Goal: Task Accomplishment & Management: Manage account settings

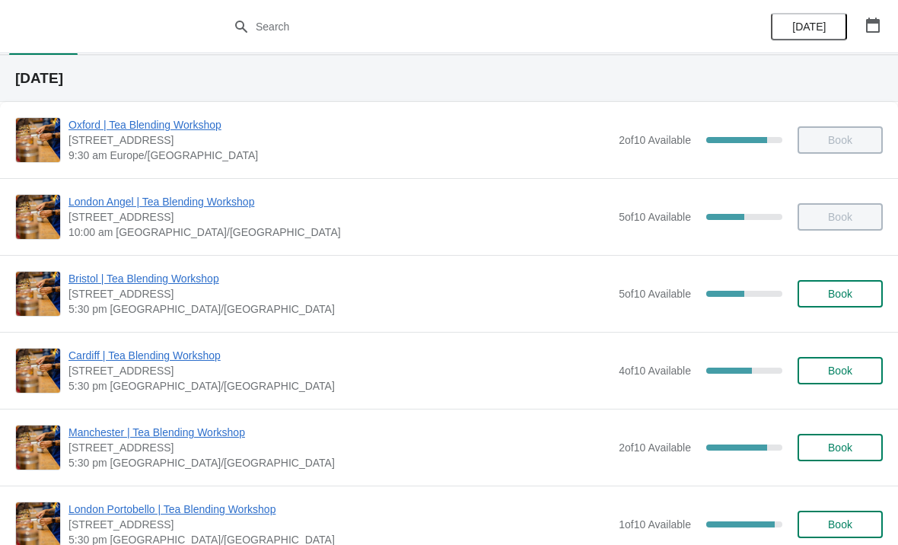
scroll to position [103, 0]
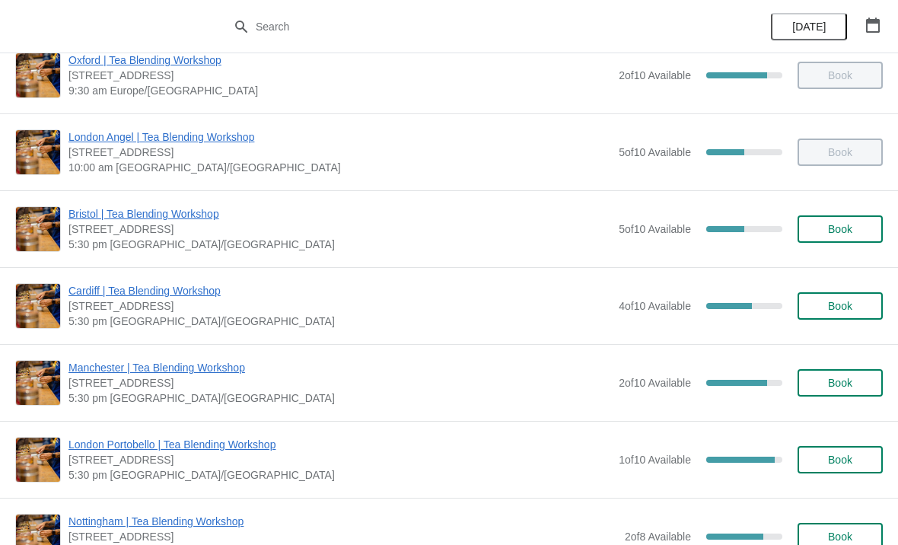
click at [192, 208] on span "Bristol | Tea Blending Workshop" at bounding box center [339, 213] width 543 height 15
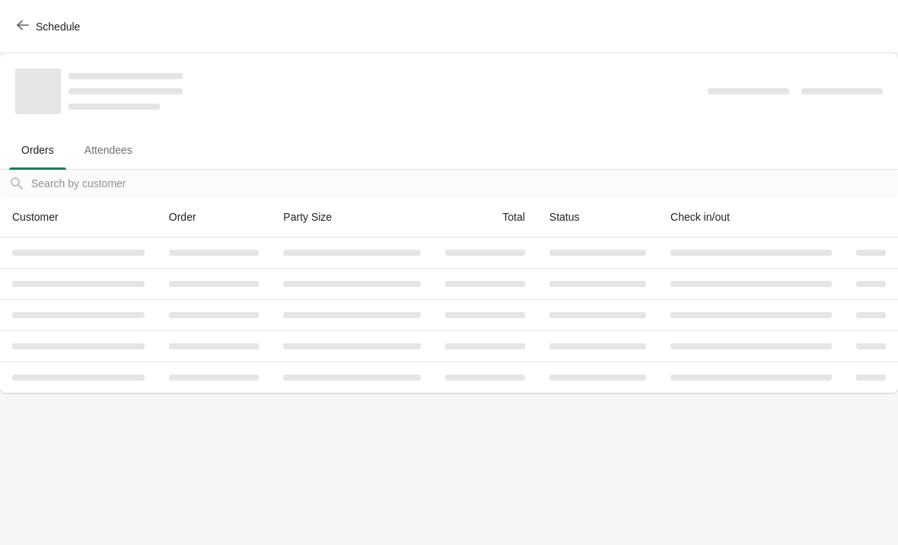
scroll to position [0, 0]
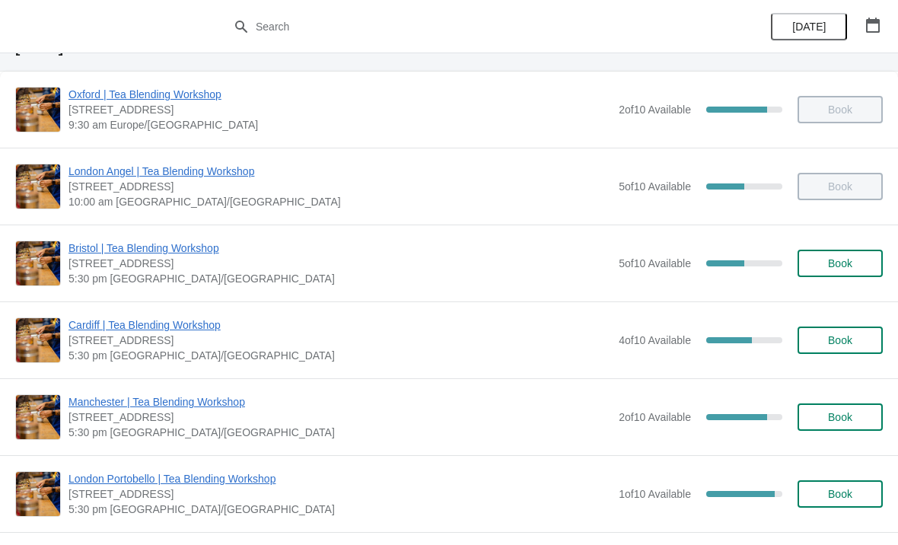
scroll to position [71, 0]
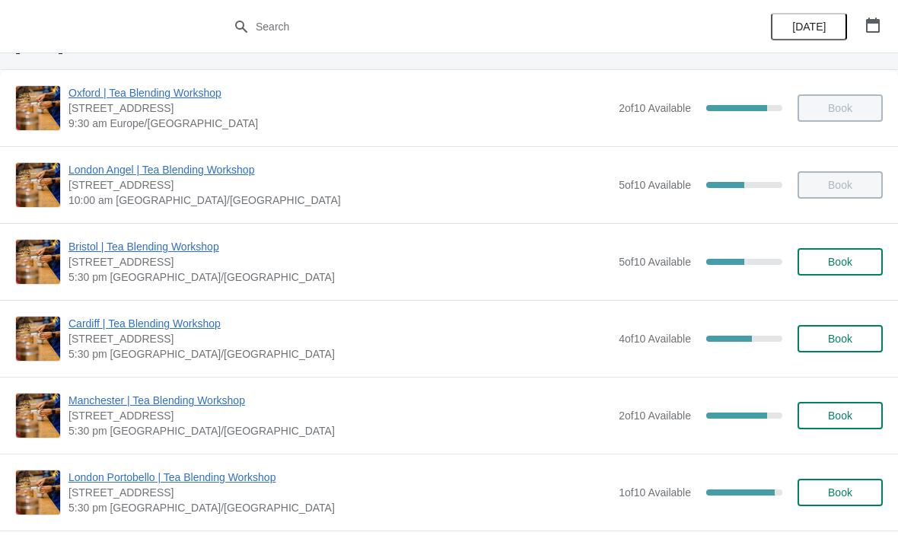
click at [132, 248] on span "Bristol | Tea Blending Workshop" at bounding box center [339, 246] width 543 height 15
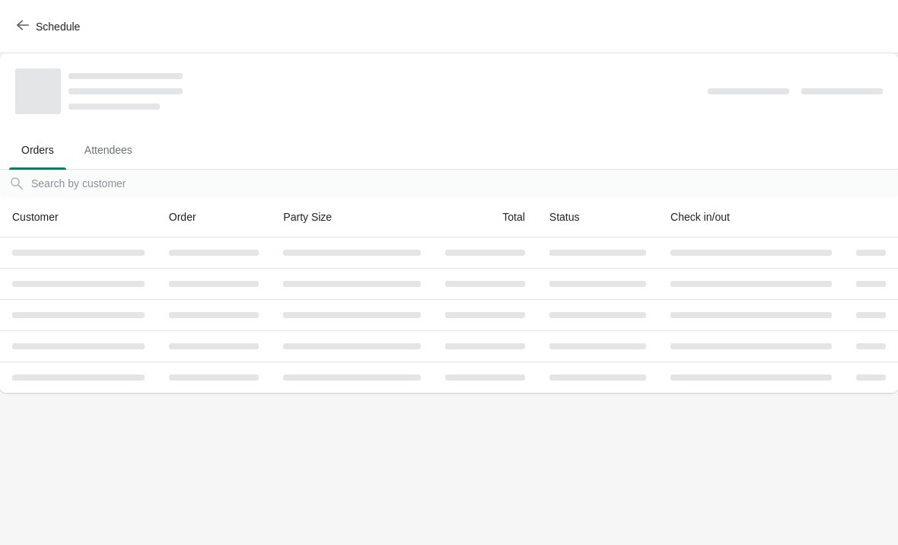
scroll to position [0, 0]
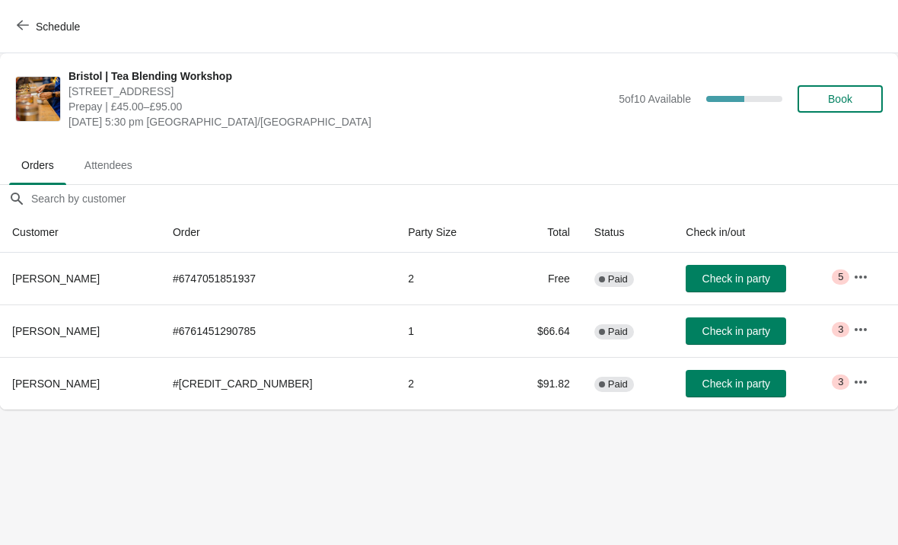
click at [864, 277] on icon "button" at bounding box center [860, 276] width 15 height 15
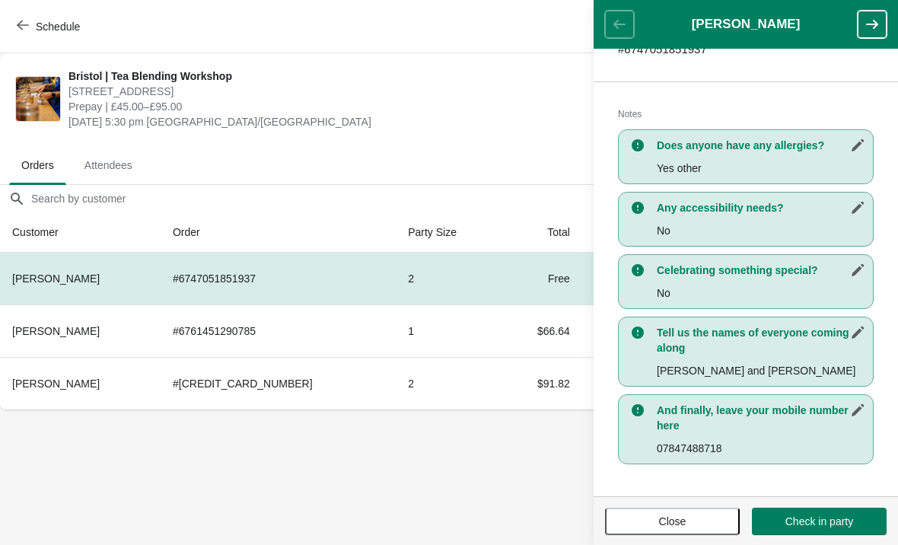
scroll to position [279, 0]
click at [422, 481] on body "Schedule [GEOGRAPHIC_DATA] | Tea Blending Workshop [STREET_ADDRESS] | £45.00–£9…" at bounding box center [449, 272] width 898 height 545
click at [667, 534] on button "Close" at bounding box center [672, 521] width 135 height 27
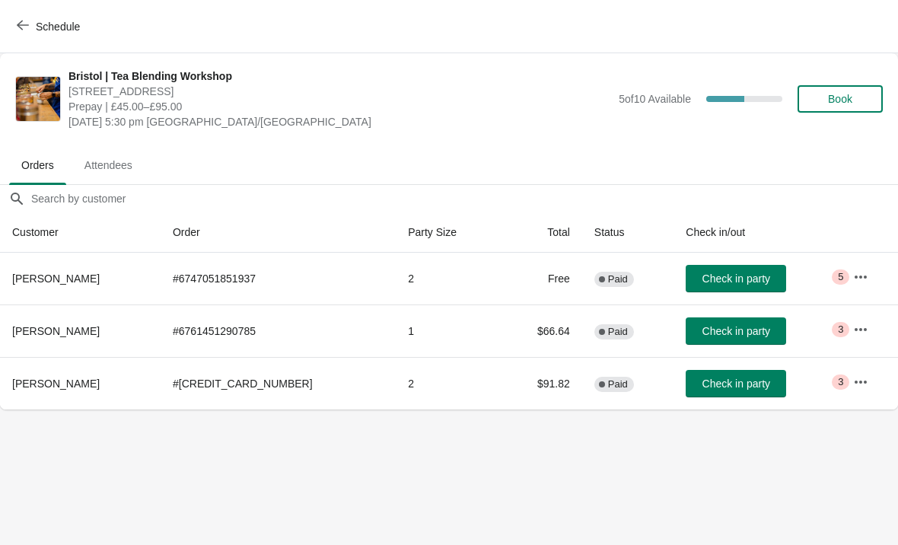
click at [864, 337] on button "button" at bounding box center [860, 329] width 27 height 27
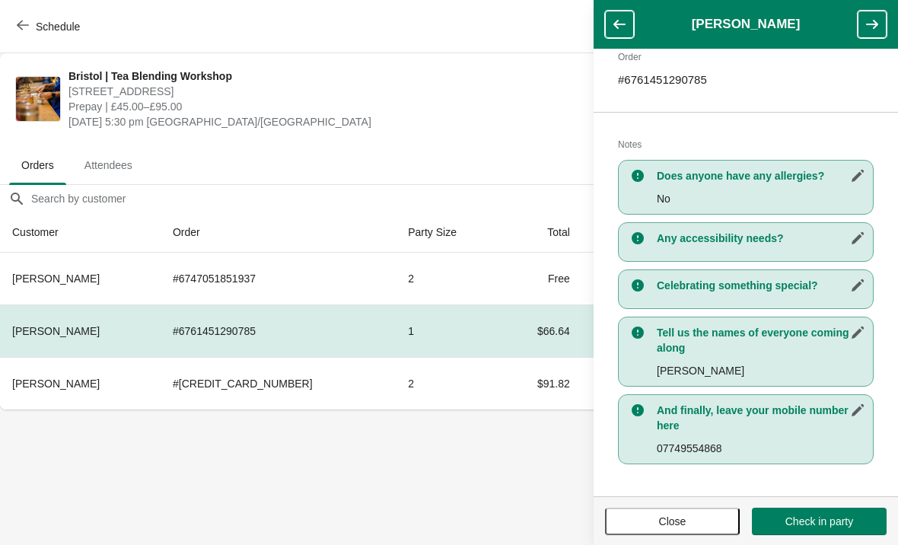
scroll to position [248, 0]
click at [496, 438] on body "Schedule Bristol | Tea Blending Workshop 73 Park Street, Bristol, BS1 5PB Prepa…" at bounding box center [449, 272] width 898 height 545
click at [648, 282] on div "Celebrating something special?" at bounding box center [746, 289] width 256 height 40
click at [692, 294] on div "Celebrating something special?" at bounding box center [746, 289] width 256 height 40
click at [657, 530] on button "Close" at bounding box center [672, 521] width 135 height 27
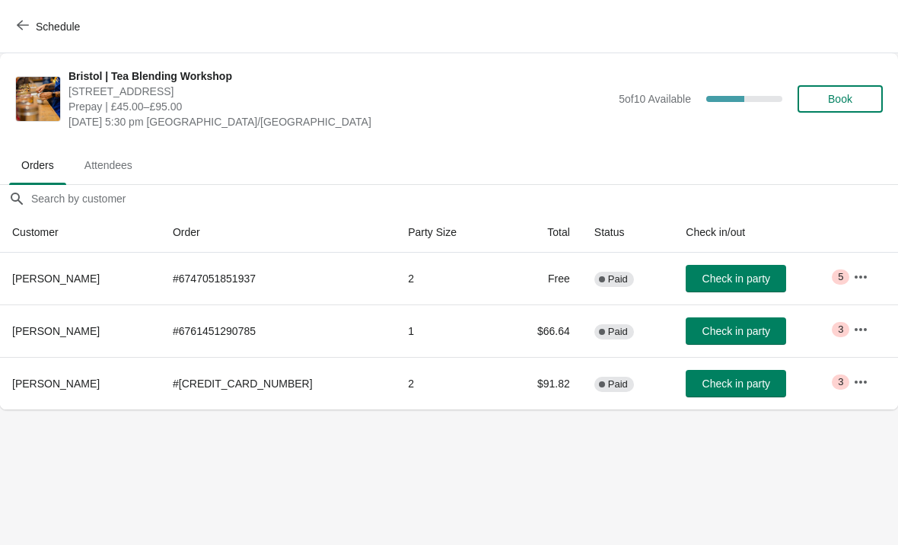
click at [858, 381] on icon "button" at bounding box center [861, 381] width 12 height 3
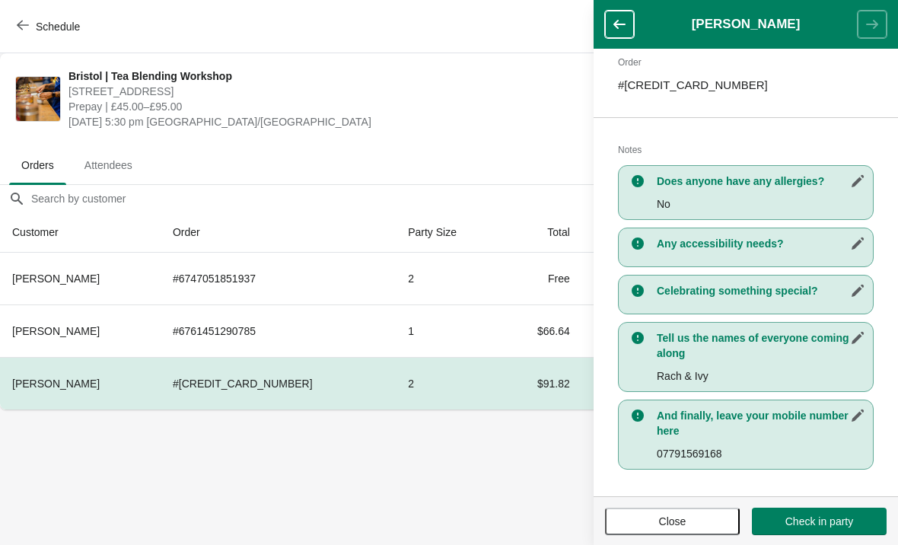
scroll to position [247, 0]
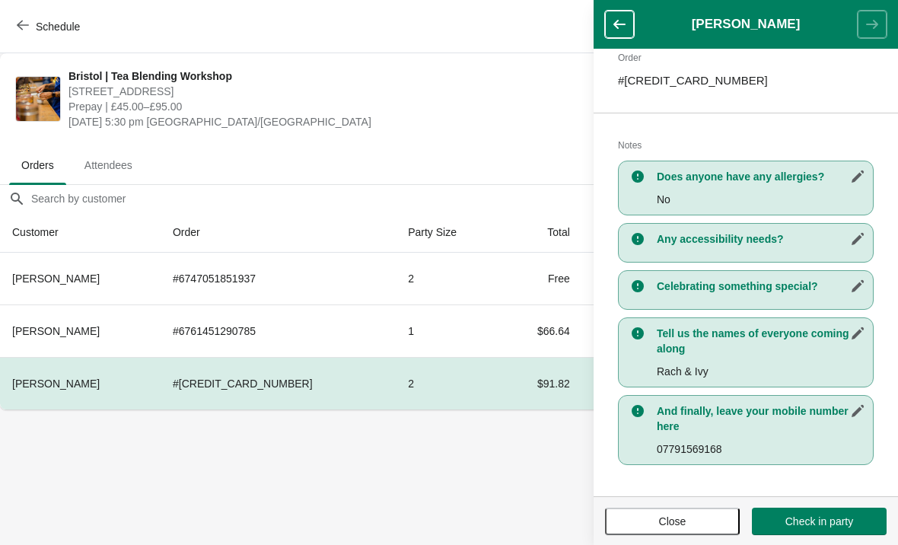
click at [661, 513] on button "Close" at bounding box center [672, 521] width 135 height 27
